Goal: Check status: Check status

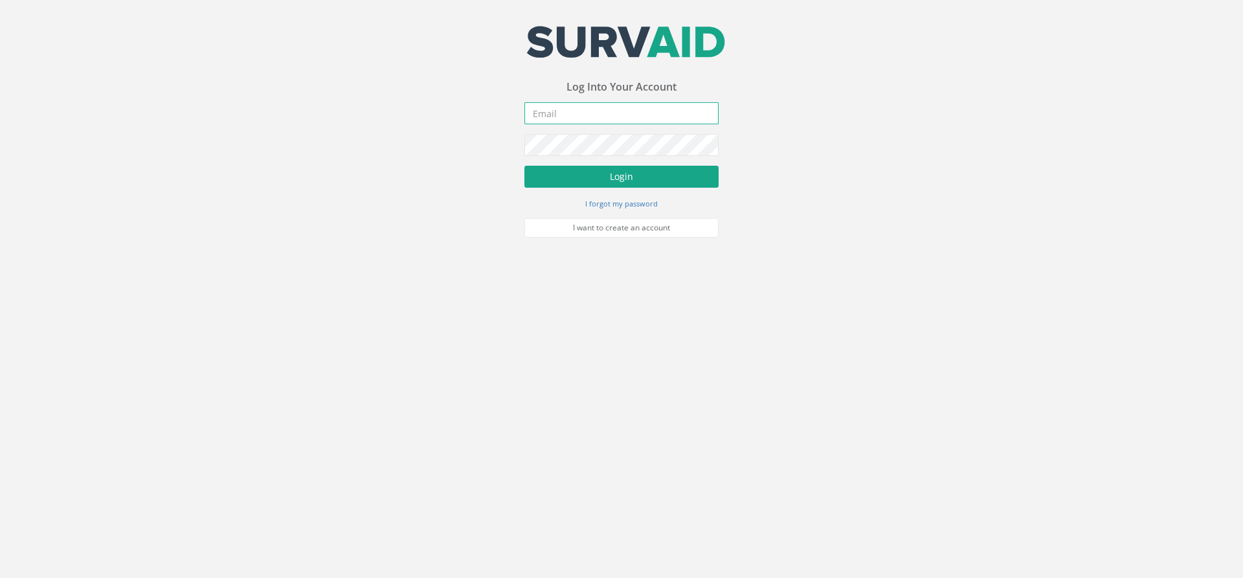
type input "[PERSON_NAME][EMAIL_ADDRESS][PERSON_NAME][DOMAIN_NAME]"
click at [621, 172] on button "Login" at bounding box center [621, 177] width 194 height 22
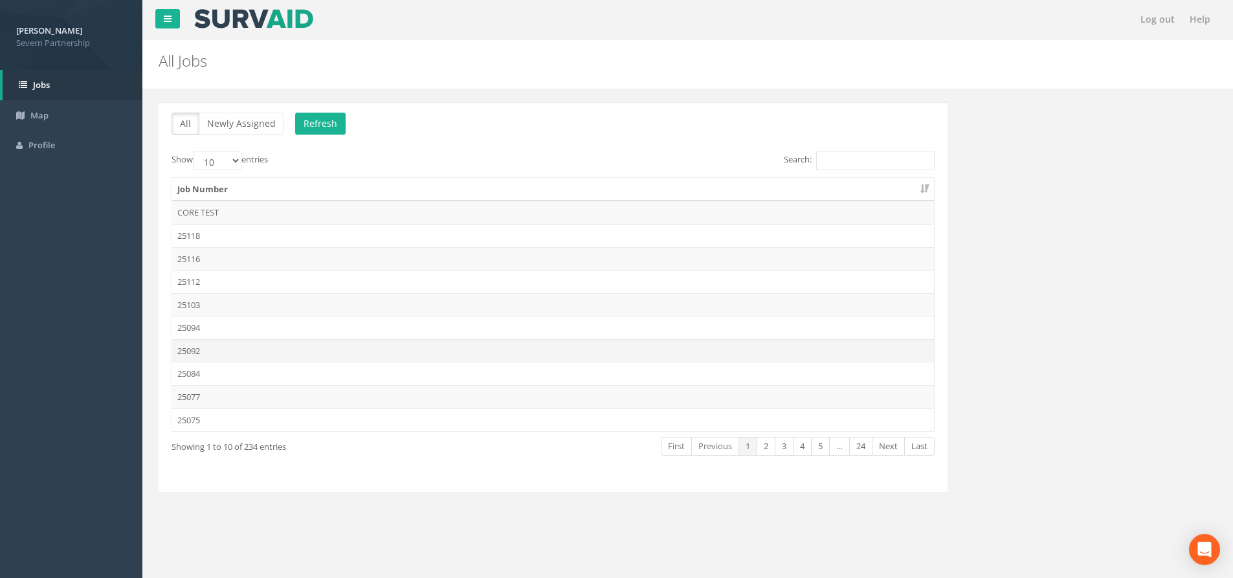
click at [235, 355] on td "25092" at bounding box center [553, 350] width 762 height 23
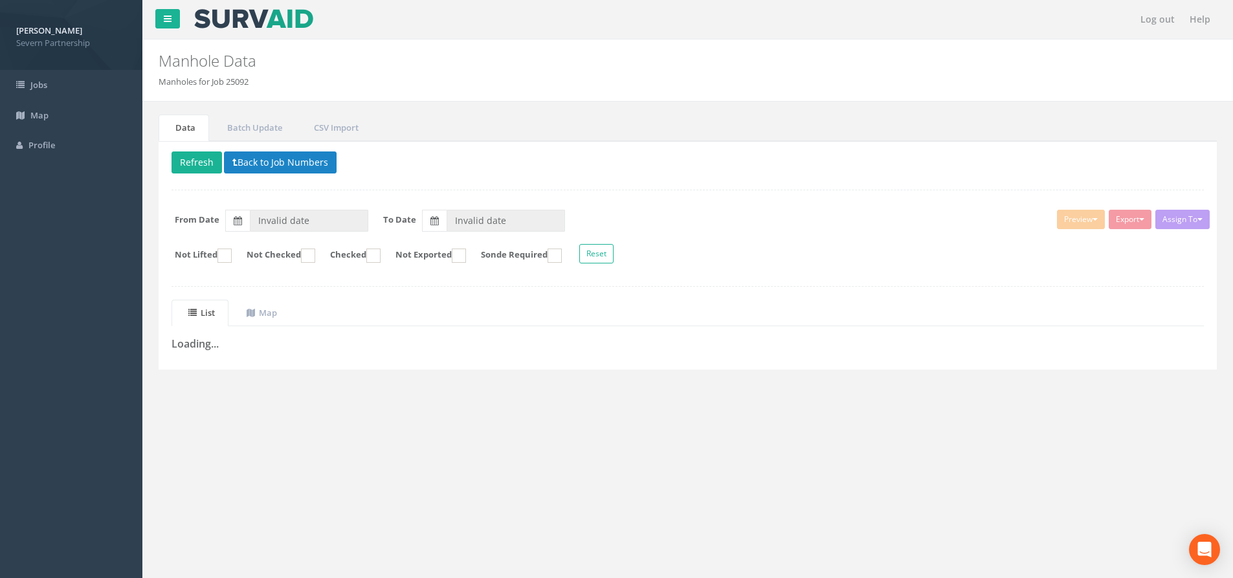
type input "[DATE]"
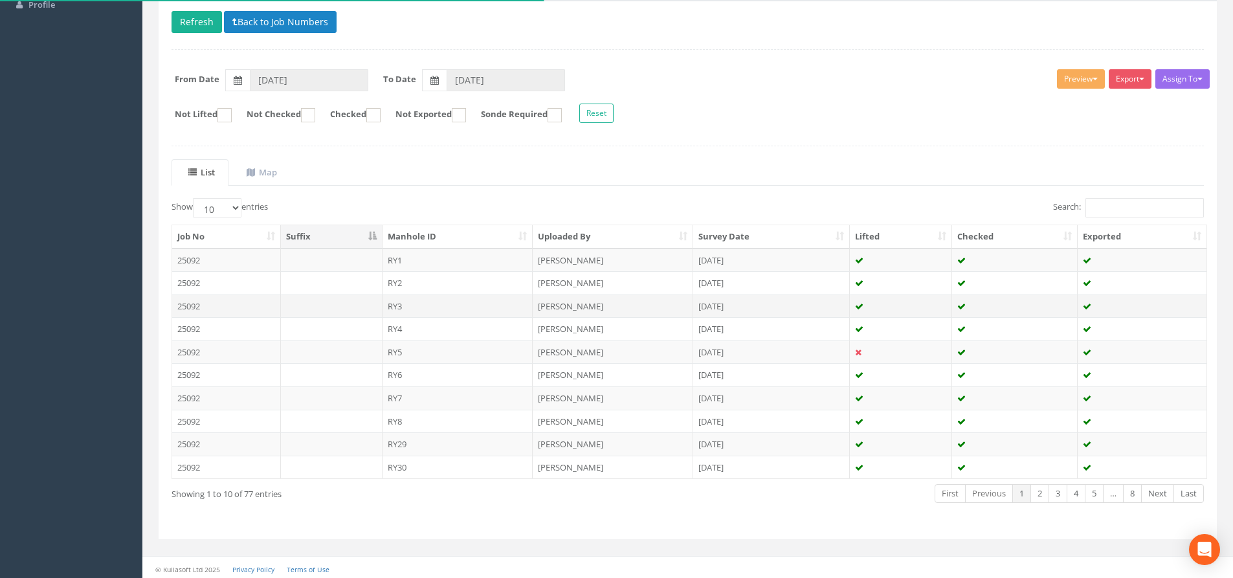
scroll to position [144, 0]
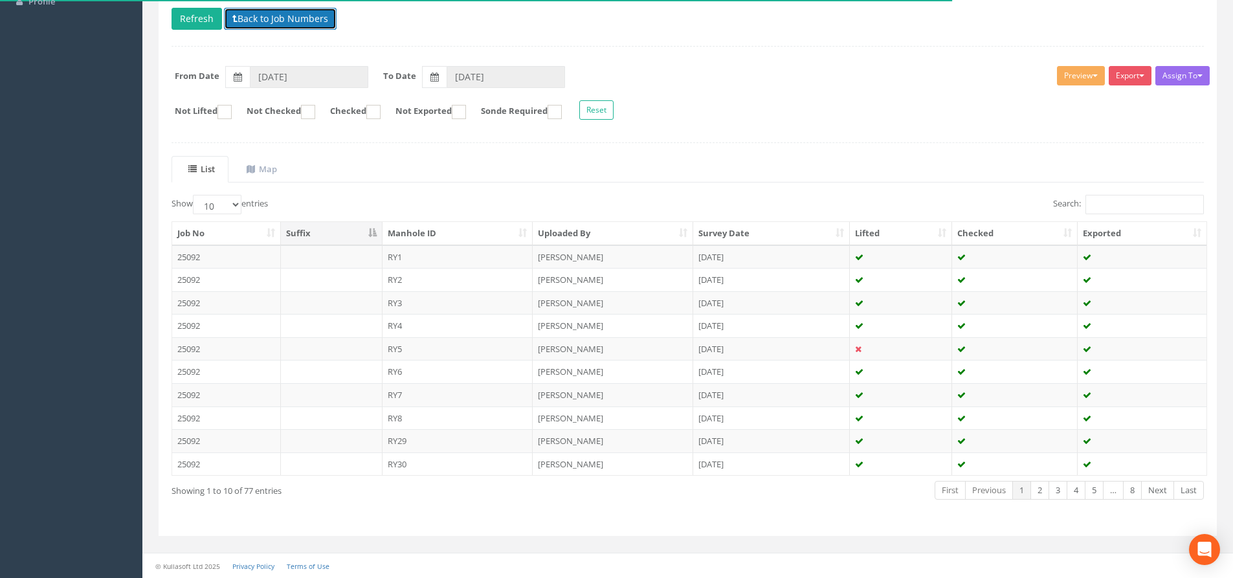
click at [271, 19] on button "Back to Job Numbers" at bounding box center [280, 19] width 113 height 22
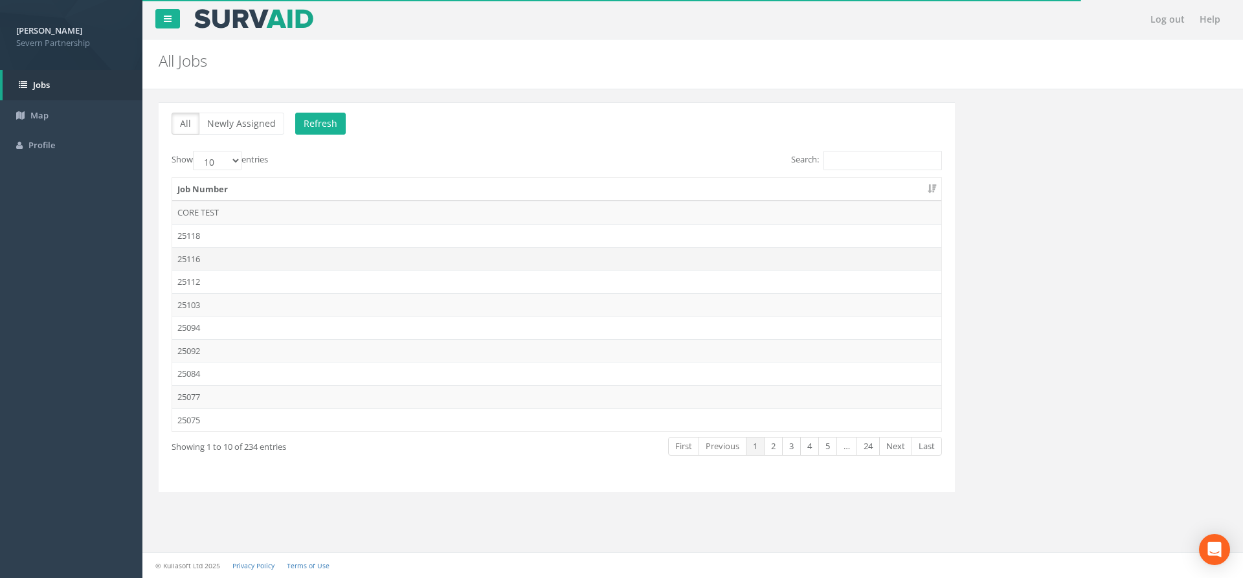
click at [224, 258] on td "25116" at bounding box center [556, 258] width 769 height 23
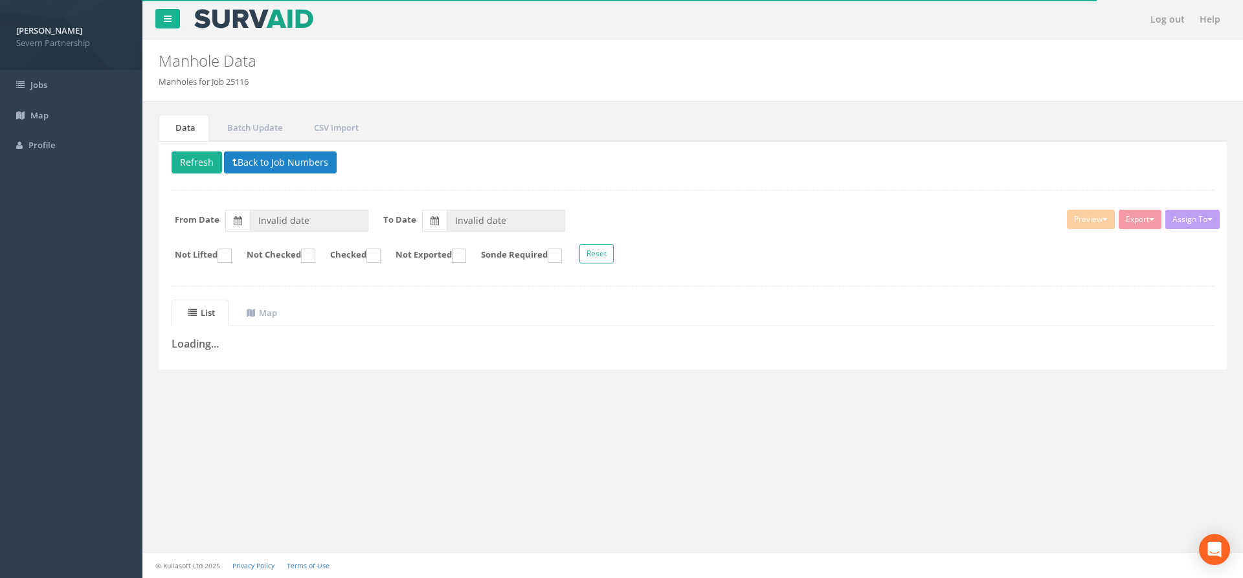
type input "[DATE]"
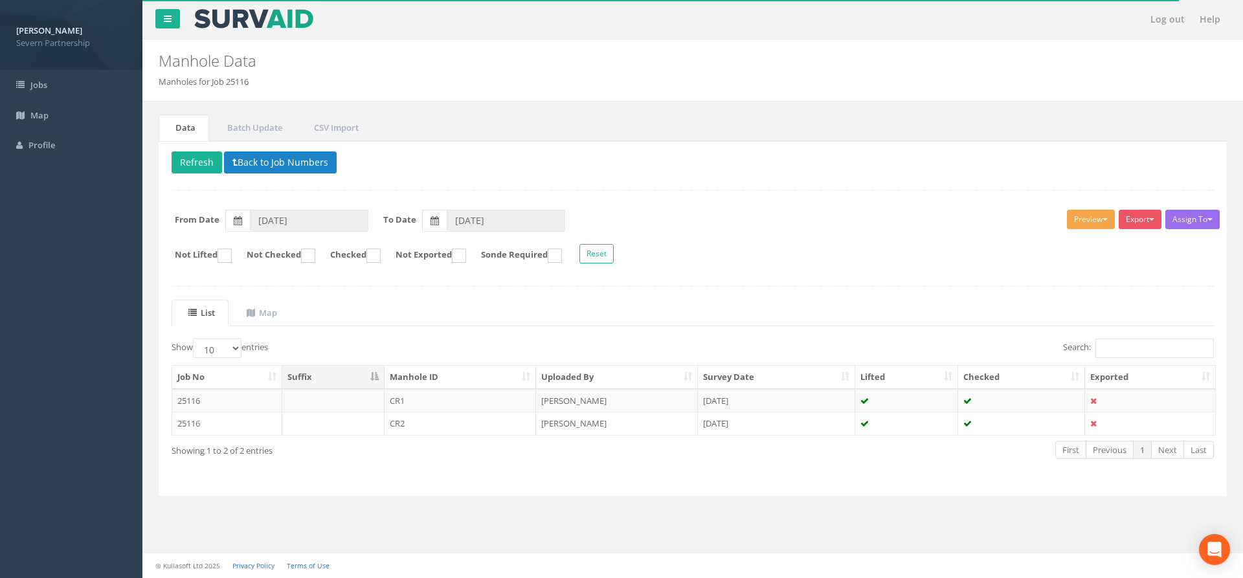
click at [1084, 221] on button "Preview" at bounding box center [1091, 219] width 48 height 19
click at [1062, 245] on link "SP Manhole" at bounding box center [1067, 246] width 98 height 20
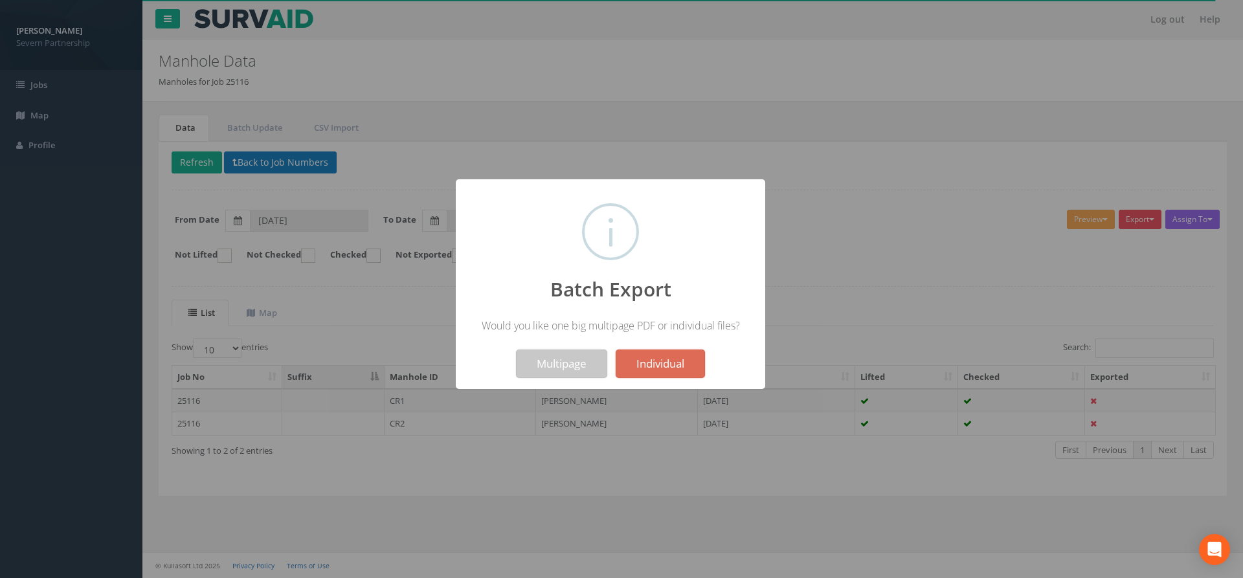
click at [569, 357] on button "Multipage" at bounding box center [561, 364] width 91 height 28
